Goal: Find specific page/section: Find specific page/section

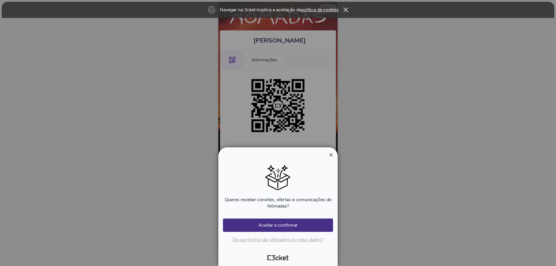
click at [333, 156] on span "×" at bounding box center [331, 155] width 4 height 8
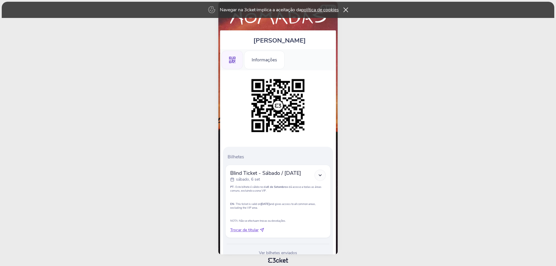
click at [514, 134] on body "Navegar na 3cket implica a aceitação da política de cookies pt Português ([GEOG…" at bounding box center [278, 133] width 552 height 262
click at [347, 14] on div "Navegar na 3cket implica a aceitação da política de cookies" at bounding box center [278, 10] width 553 height 16
click at [347, 13] on div "Navegar na 3cket implica a aceitação da política de cookies" at bounding box center [278, 10] width 553 height 16
click at [346, 12] on icon at bounding box center [345, 10] width 5 height 5
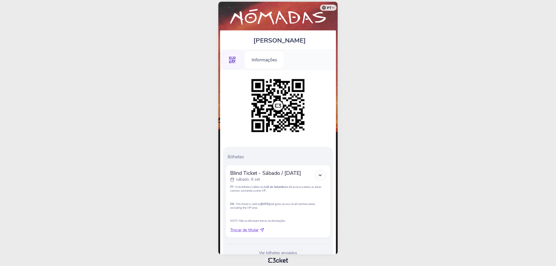
click at [449, 154] on body "pt Português ([GEOGRAPHIC_DATA]) English Español Catalan [DEMOGRAPHIC_DATA] [PE…" at bounding box center [278, 133] width 552 height 262
click at [395, 204] on body "pt Português ([GEOGRAPHIC_DATA]) English Español Catalan [DEMOGRAPHIC_DATA] [PE…" at bounding box center [278, 133] width 552 height 262
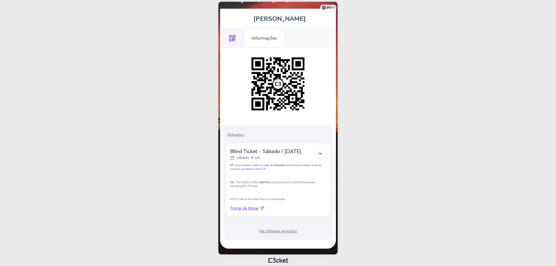
drag, startPoint x: 254, startPoint y: 174, endPoint x: 276, endPoint y: 254, distance: 82.3
click at [276, 257] on body "pt Português ([GEOGRAPHIC_DATA]) English Español Catalan [DEMOGRAPHIC_DATA] [PE…" at bounding box center [278, 133] width 552 height 262
click at [286, 233] on div "Ver bilhetes enviados" at bounding box center [277, 232] width 105 height 6
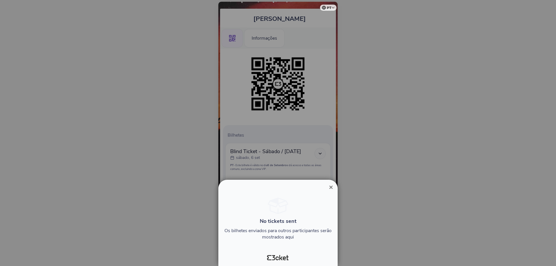
click at [330, 187] on span "×" at bounding box center [331, 187] width 4 height 8
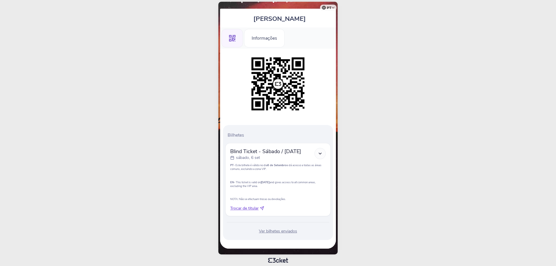
click at [282, 193] on p at bounding box center [278, 193] width 96 height 4
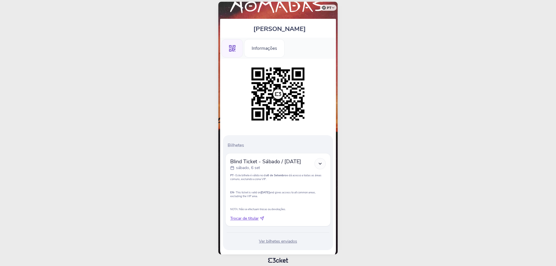
scroll to position [22, 0]
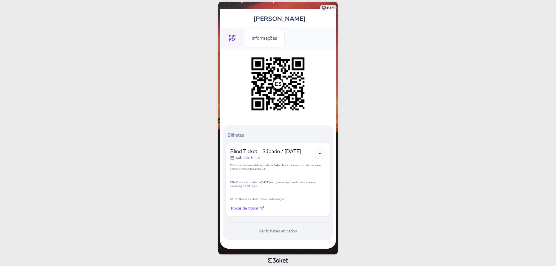
click at [284, 95] on img at bounding box center [278, 83] width 59 height 59
click at [280, 82] on img at bounding box center [278, 83] width 59 height 59
